Goal: Information Seeking & Learning: Check status

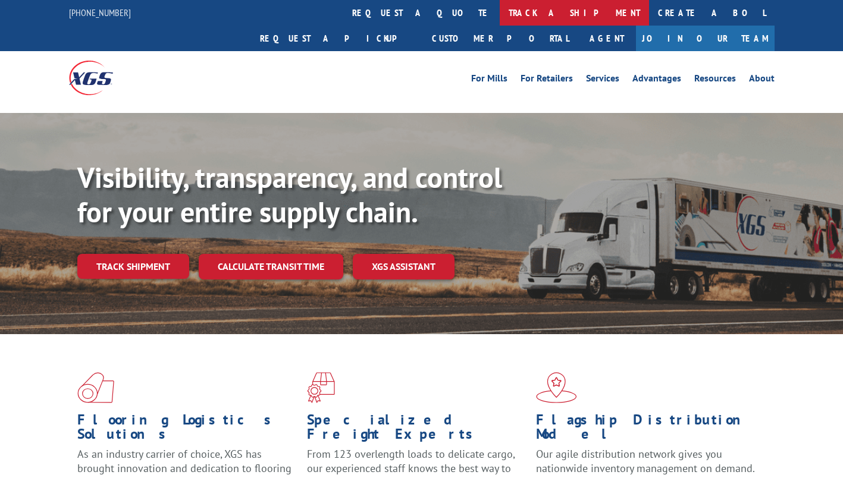
click at [500, 14] on link "track a shipment" at bounding box center [574, 13] width 149 height 26
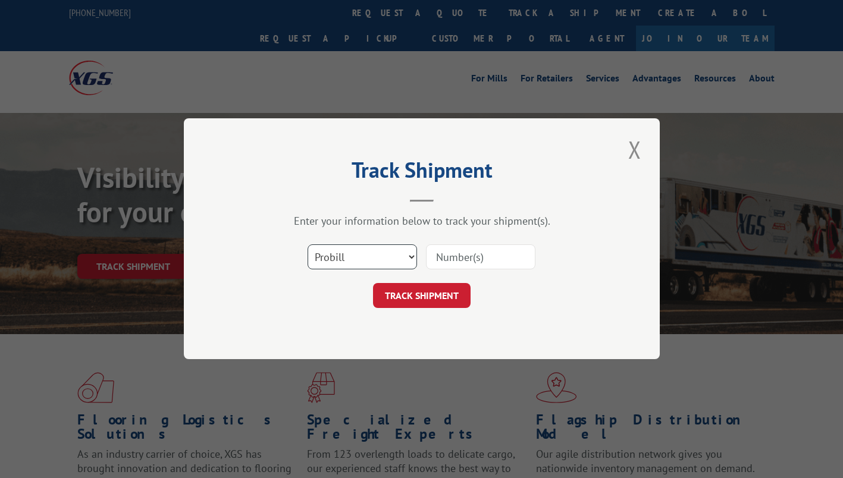
click at [408, 262] on select "Select category... Probill BOL PO" at bounding box center [362, 257] width 109 height 25
select select "bol"
click at [308, 245] on select "Select category... Probill BOL PO" at bounding box center [362, 257] width 109 height 25
click at [446, 260] on input at bounding box center [480, 257] width 109 height 25
paste input "4844056"
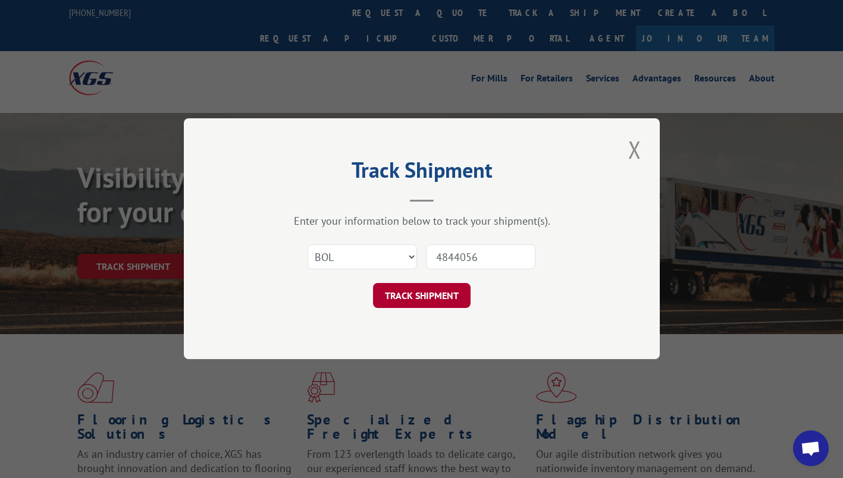
type input "4844056"
click at [416, 303] on button "TRACK SHIPMENT" at bounding box center [422, 296] width 98 height 25
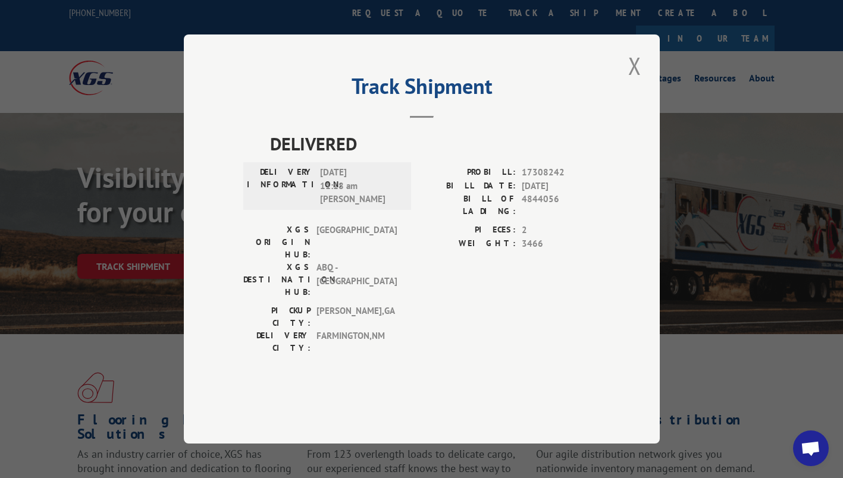
click at [599, 430] on div "Track Shipment DELIVERED DELIVERY INFORMATION: [DATE] 11:18 am [PERSON_NAME]: 1…" at bounding box center [421, 239] width 843 height 478
click at [633, 82] on button "Close modal" at bounding box center [635, 65] width 20 height 33
